Goal: Information Seeking & Learning: Learn about a topic

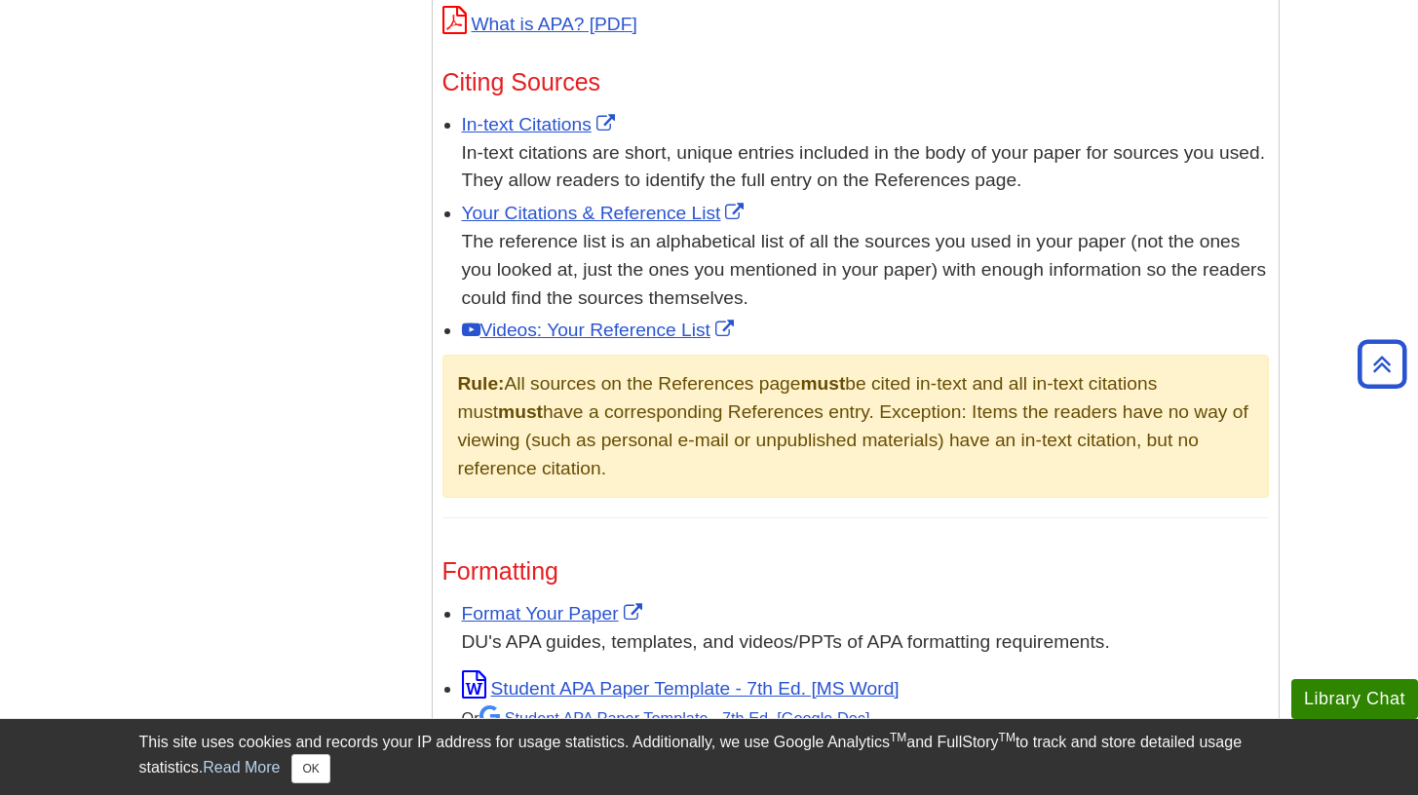
scroll to position [1106, 0]
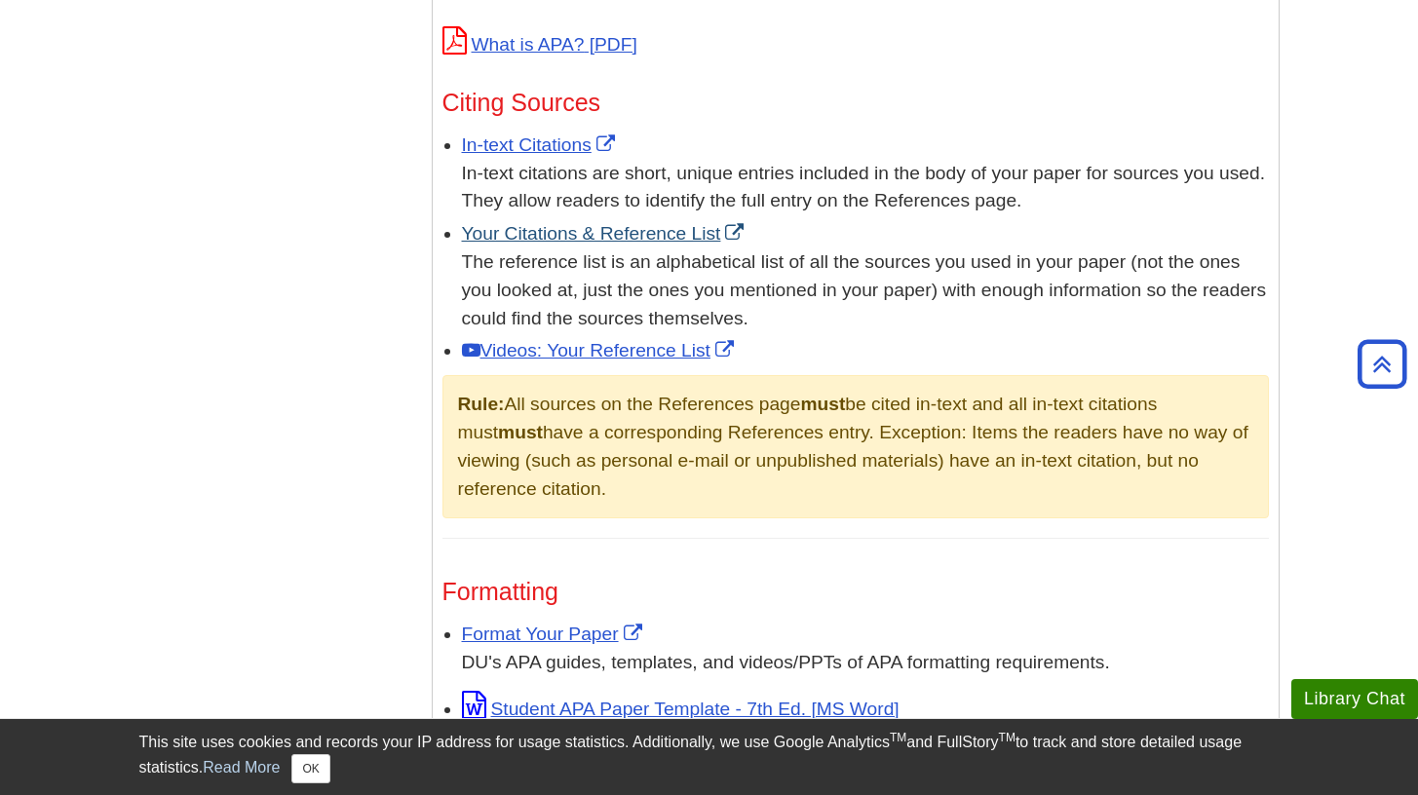
click at [586, 241] on link "Your Citations & Reference List" at bounding box center [605, 233] width 287 height 20
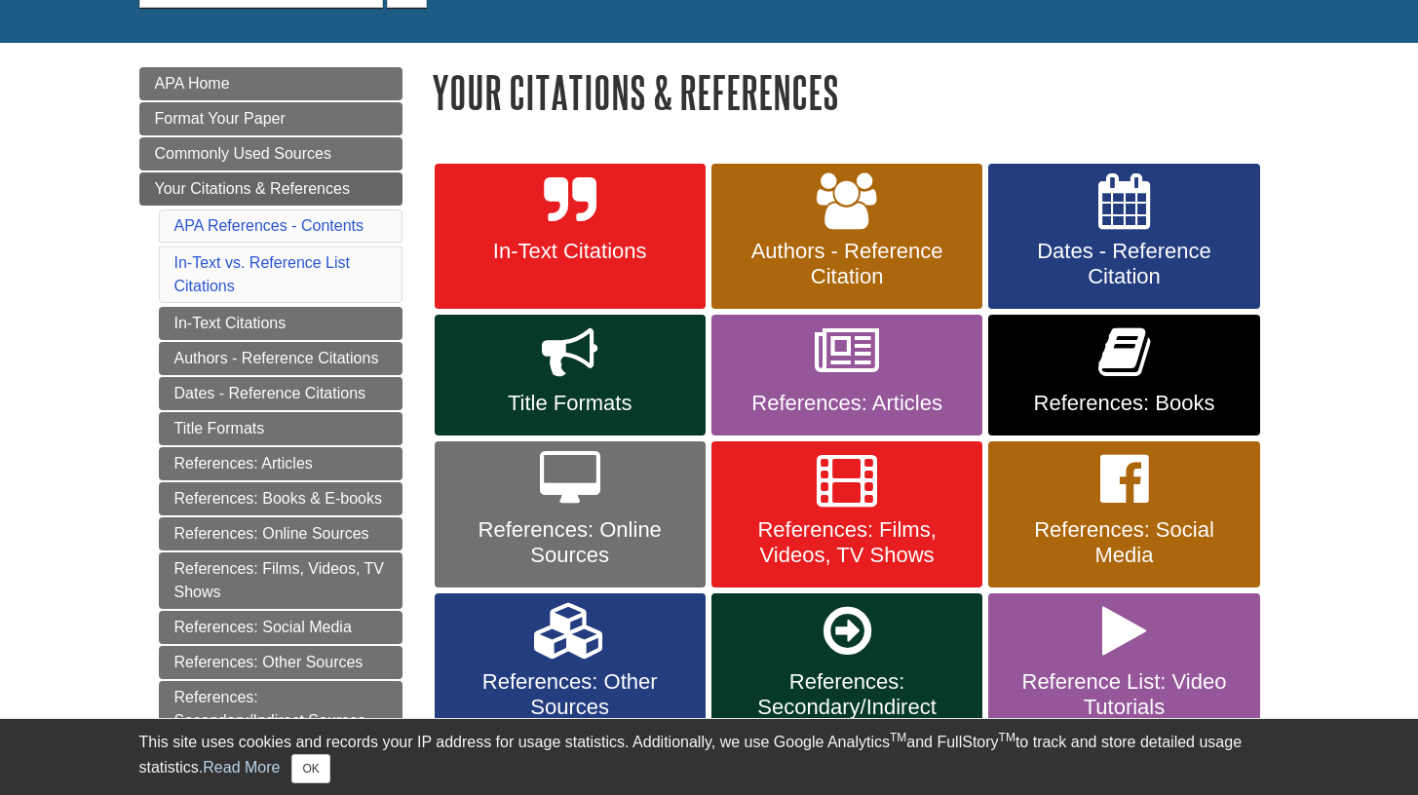
scroll to position [228, 0]
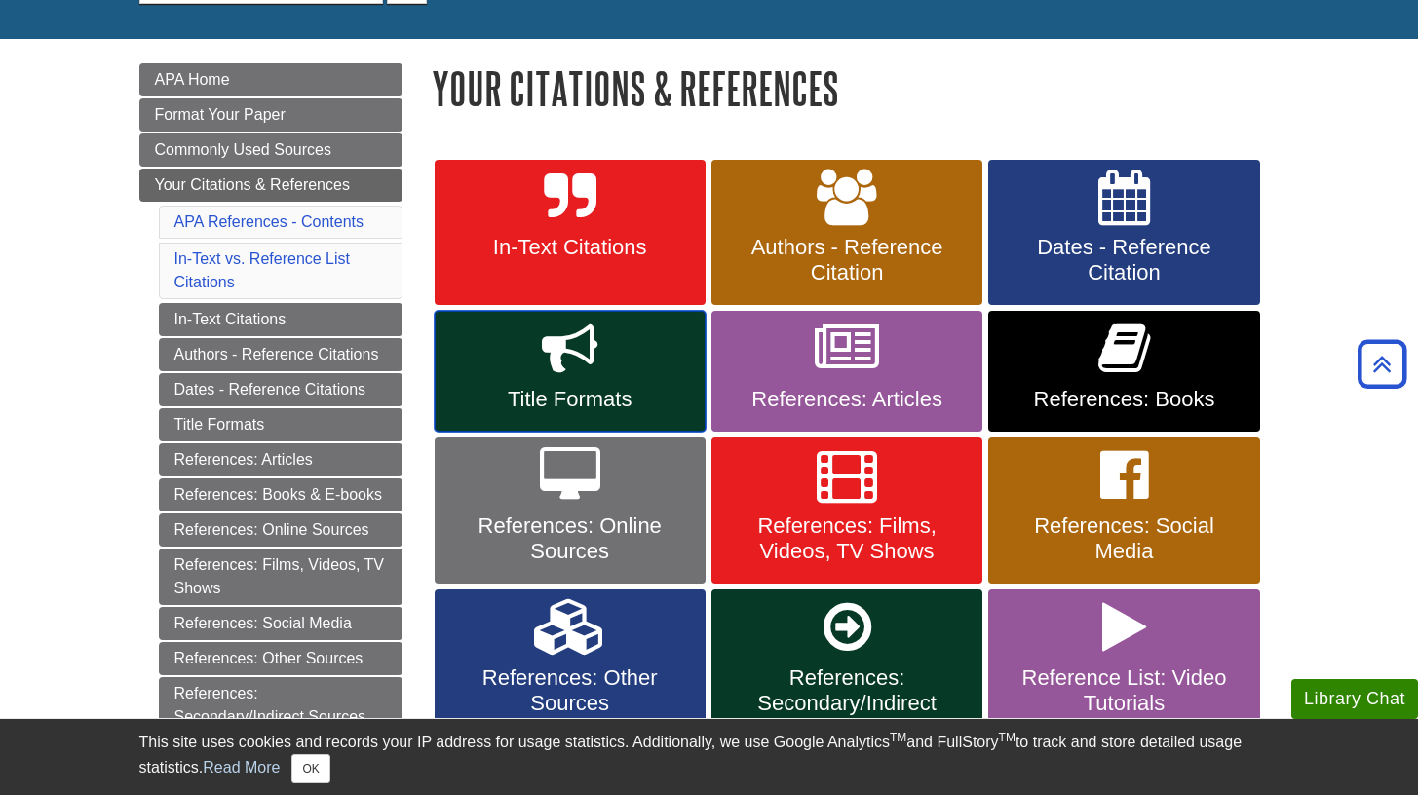
click at [595, 395] on span "Title Formats" at bounding box center [570, 399] width 242 height 25
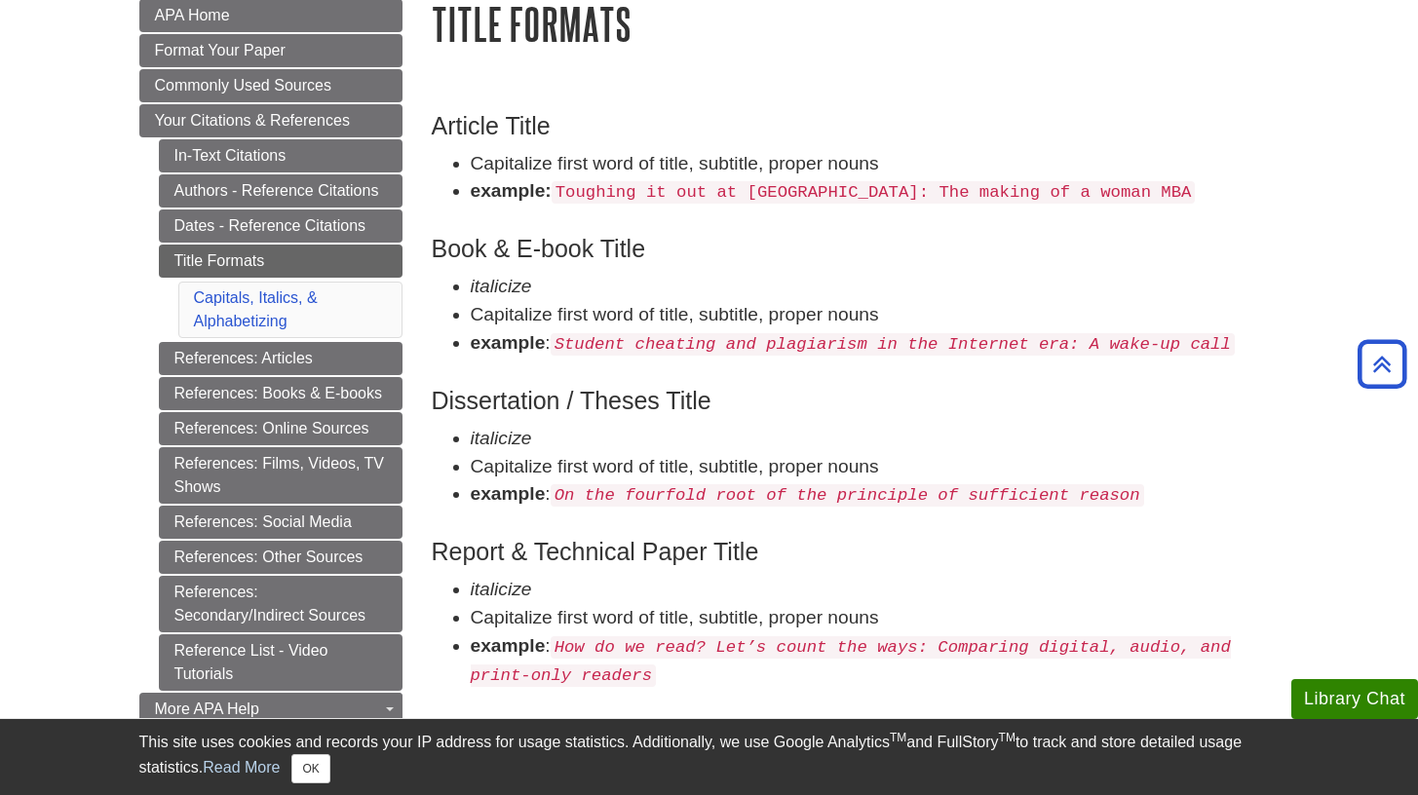
scroll to position [303, 0]
